Goal: Check status: Check status

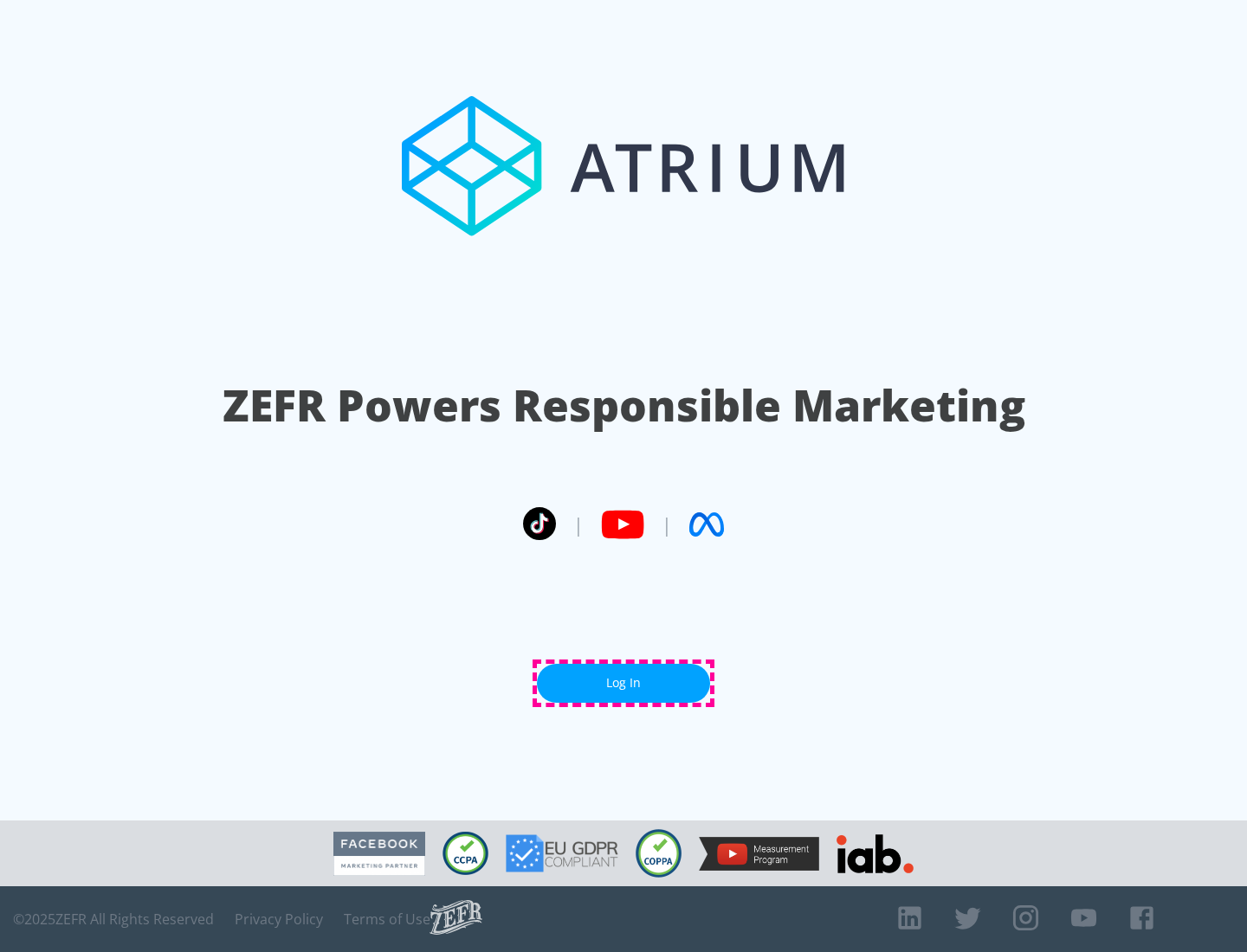
click at [624, 683] on link "Log In" at bounding box center [623, 684] width 174 height 39
